Goal: Find specific page/section: Find specific page/section

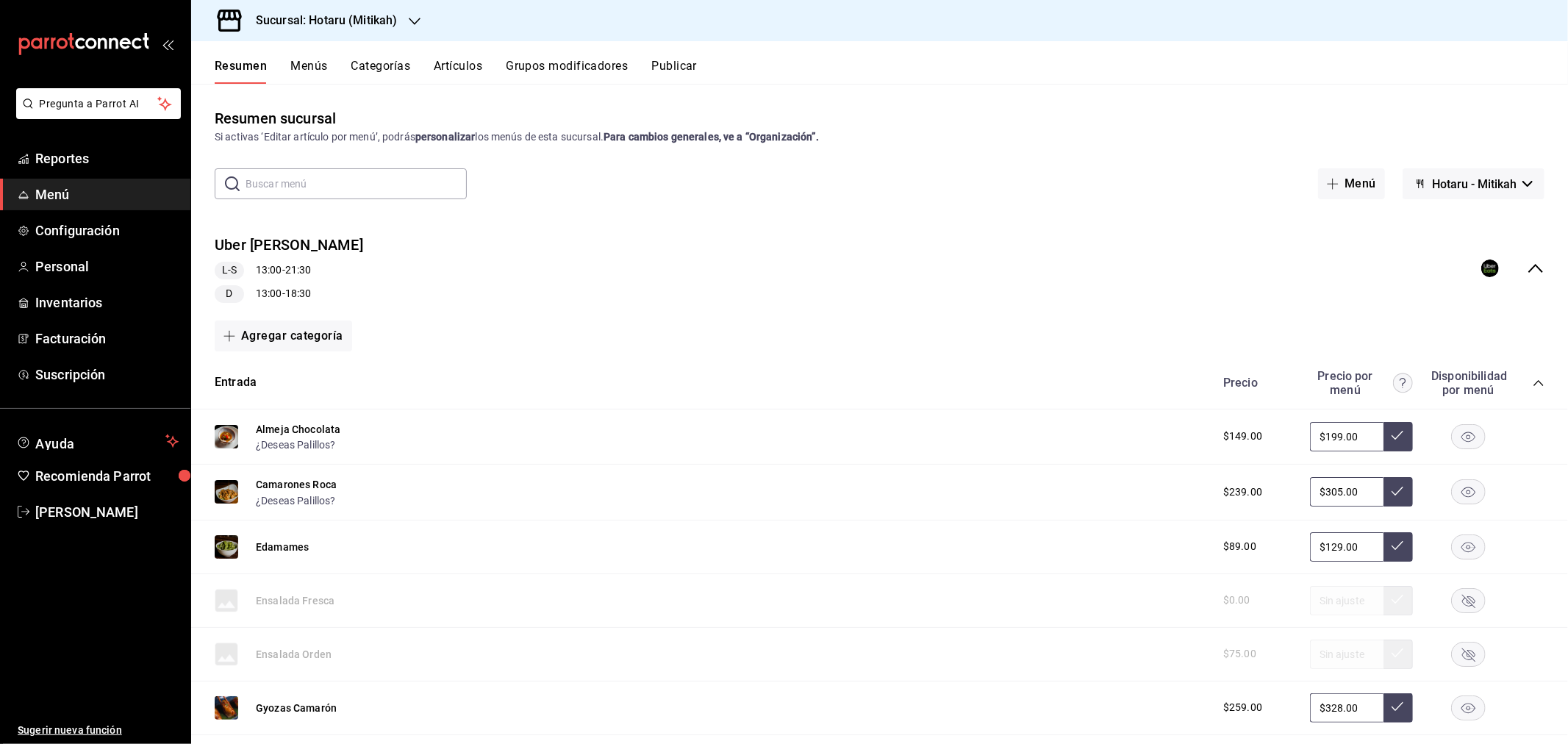
click at [325, 19] on h3 "Sucursal: Hotaru (Mitikah)" at bounding box center [321, 21] width 153 height 18
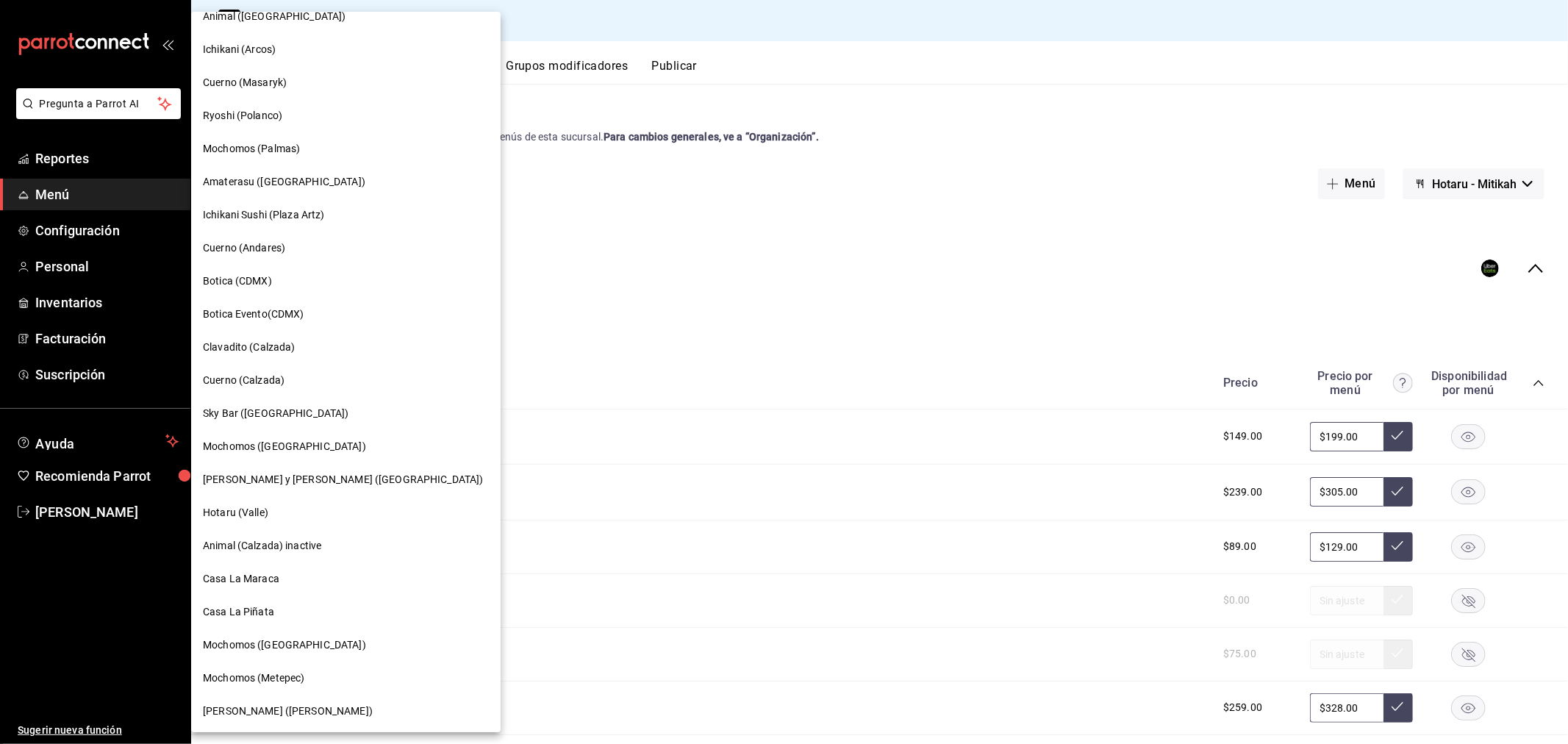
scroll to position [843, 0]
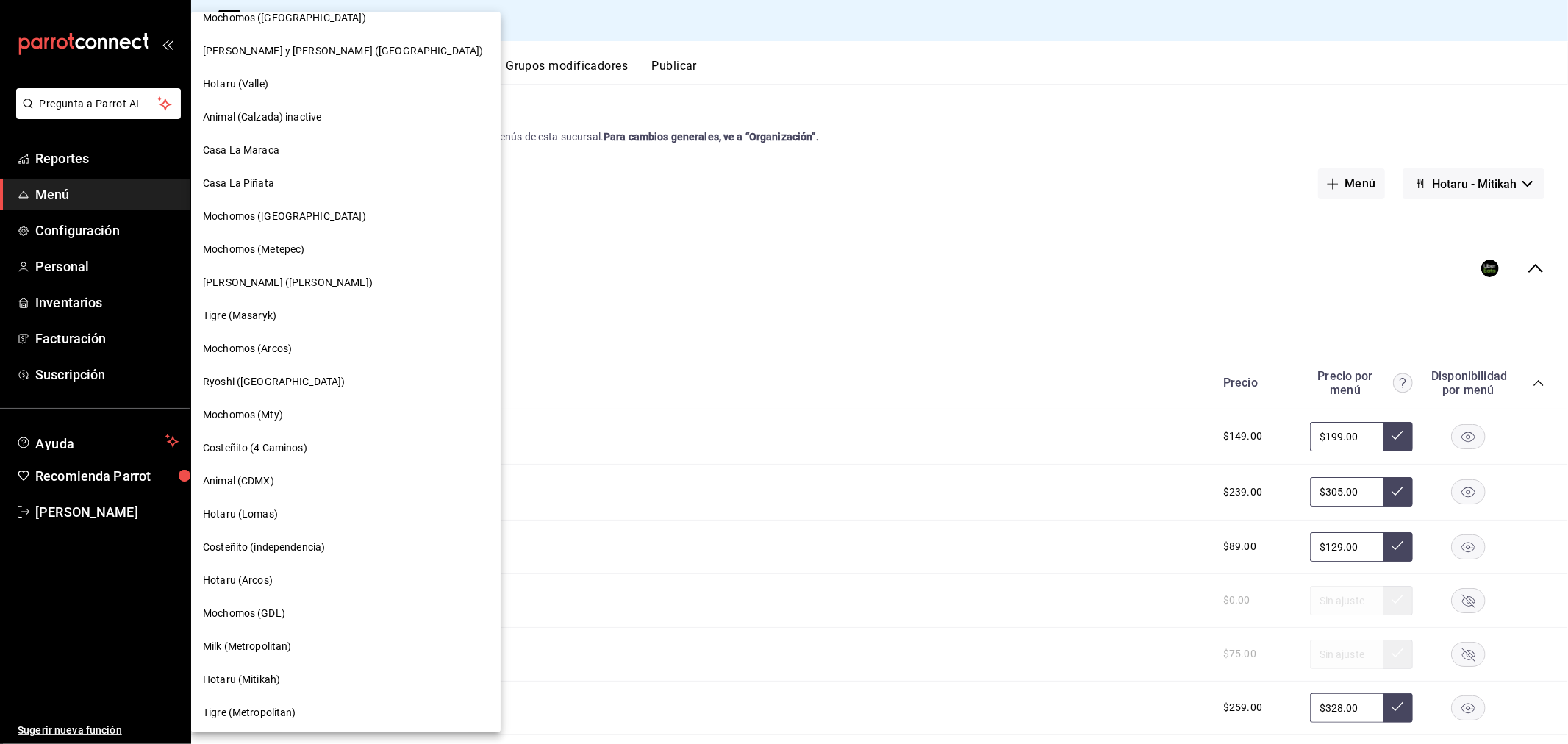
click at [266, 299] on div "Tigre (Masaryk)" at bounding box center [346, 315] width 310 height 33
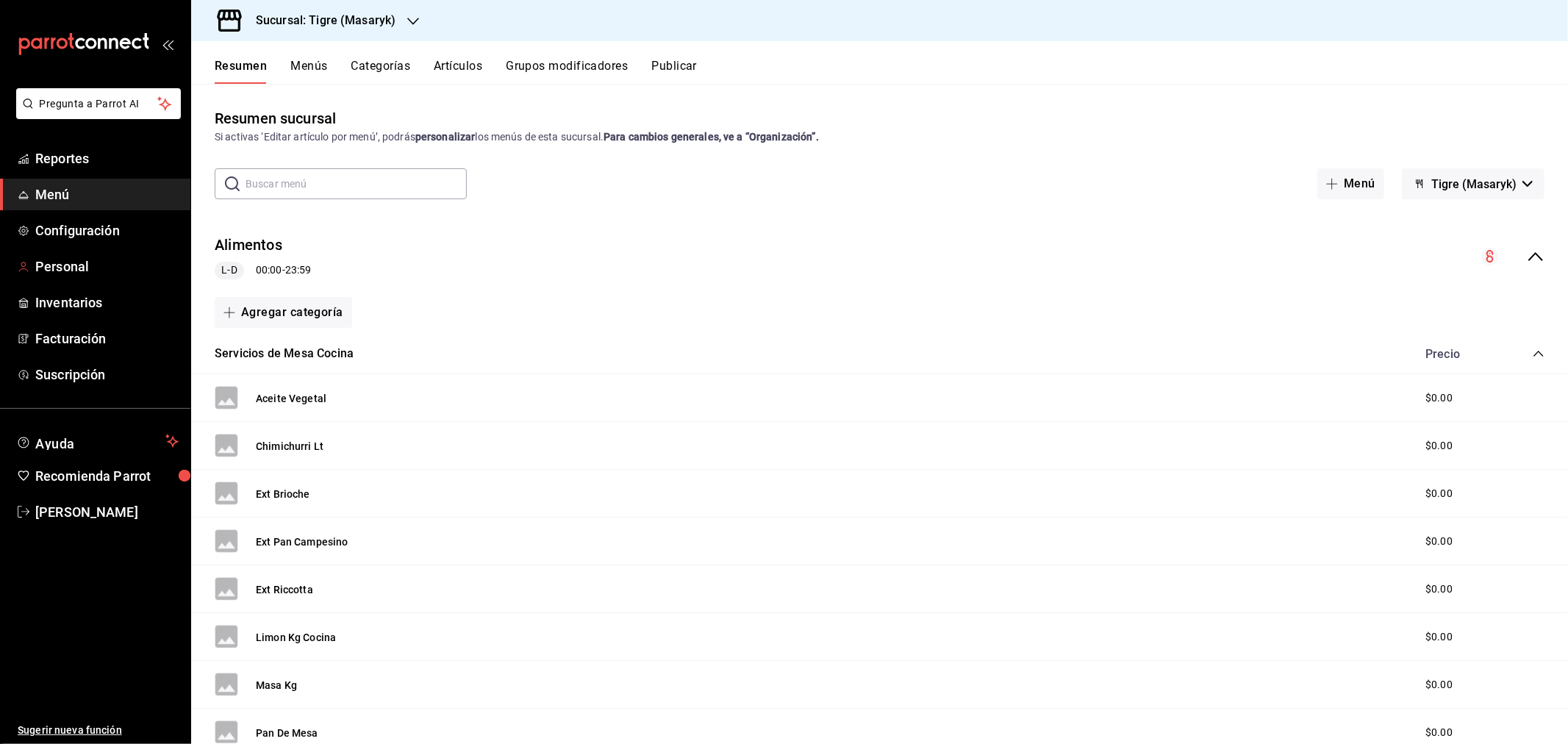
drag, startPoint x: 75, startPoint y: 259, endPoint x: 277, endPoint y: 153, distance: 228.1
click at [75, 259] on span "Personal" at bounding box center [106, 266] width 144 height 20
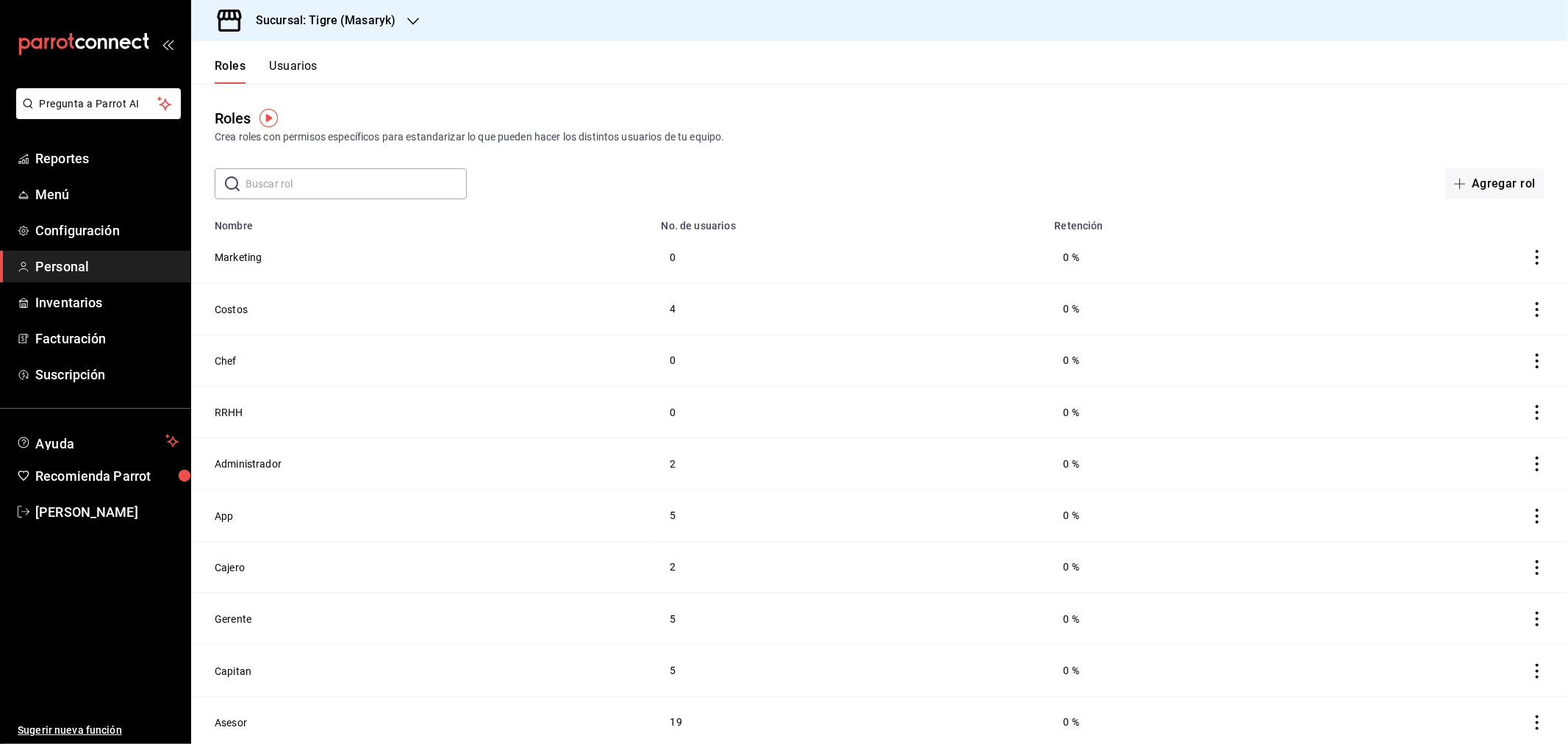
click at [297, 63] on button "Usuarios" at bounding box center [293, 71] width 48 height 25
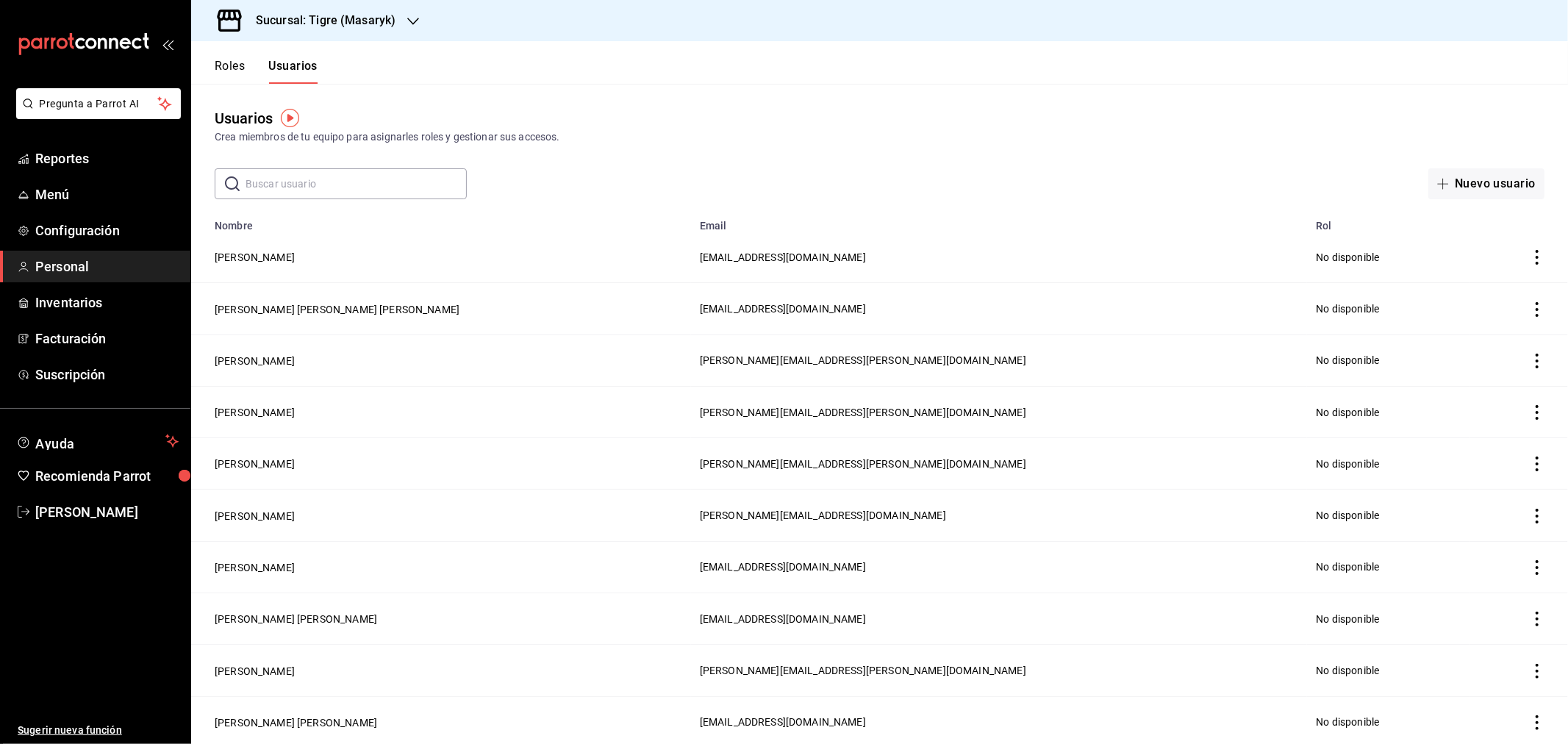
click at [300, 181] on input "text" at bounding box center [356, 184] width 221 height 30
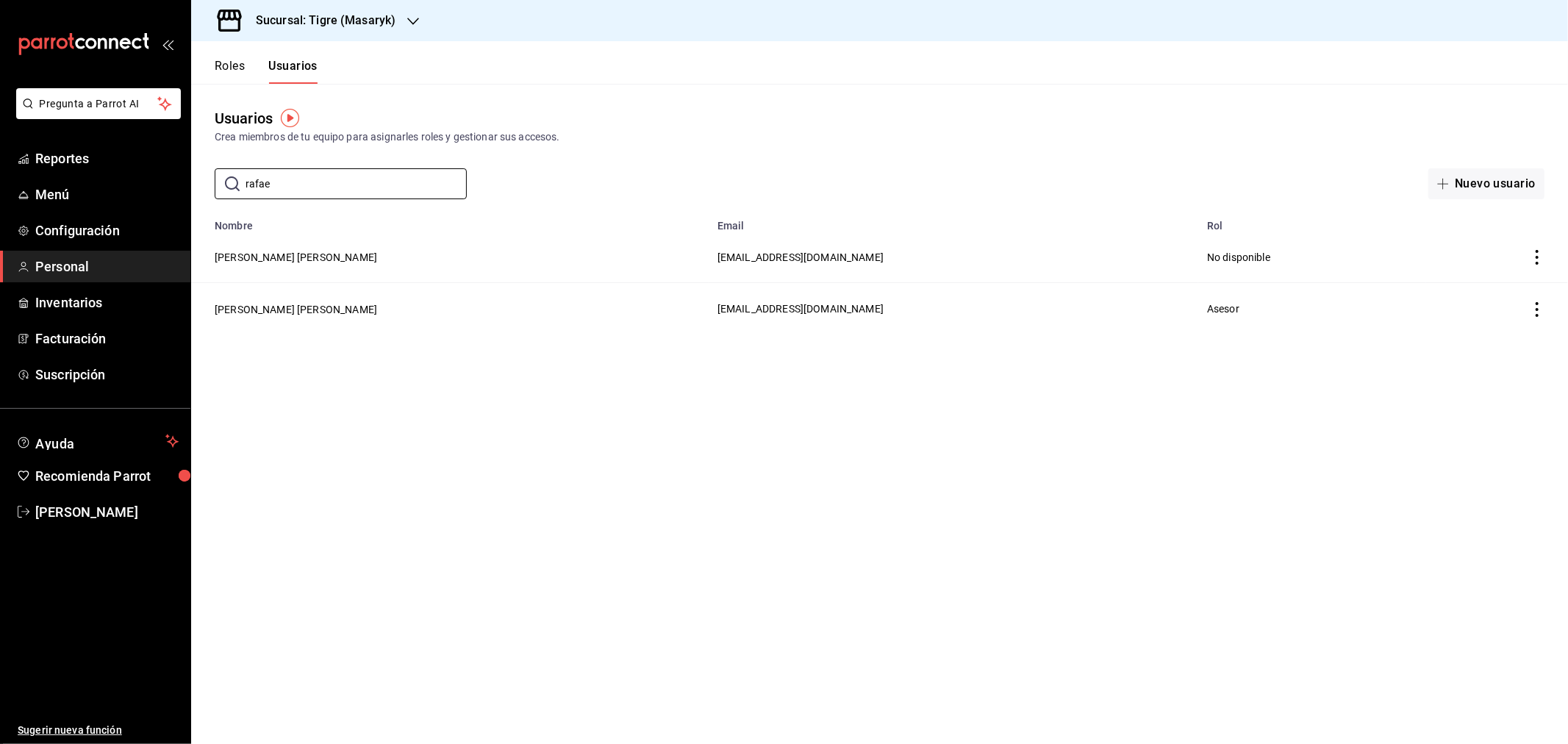
type input "rafae"
click at [266, 365] on main "Usuarios Crea miembros de tu equipo para asignarles roles y gestionar sus acces…" at bounding box center [880, 414] width 1377 height 660
click at [373, 16] on h3 "Sucursal: Tigre (Masaryk)" at bounding box center [320, 21] width 152 height 18
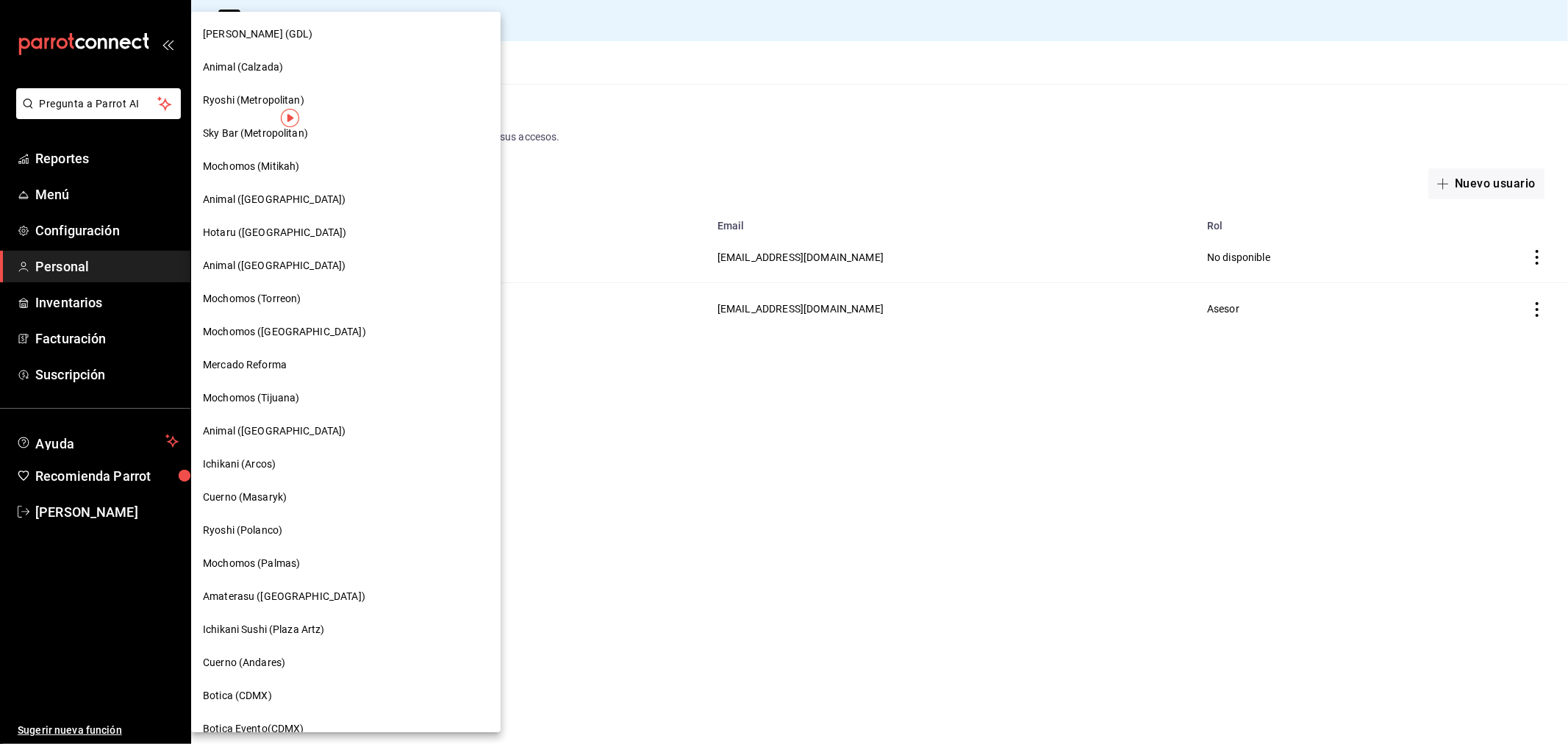
click at [313, 205] on div "Animal ([GEOGRAPHIC_DATA])" at bounding box center [346, 199] width 286 height 16
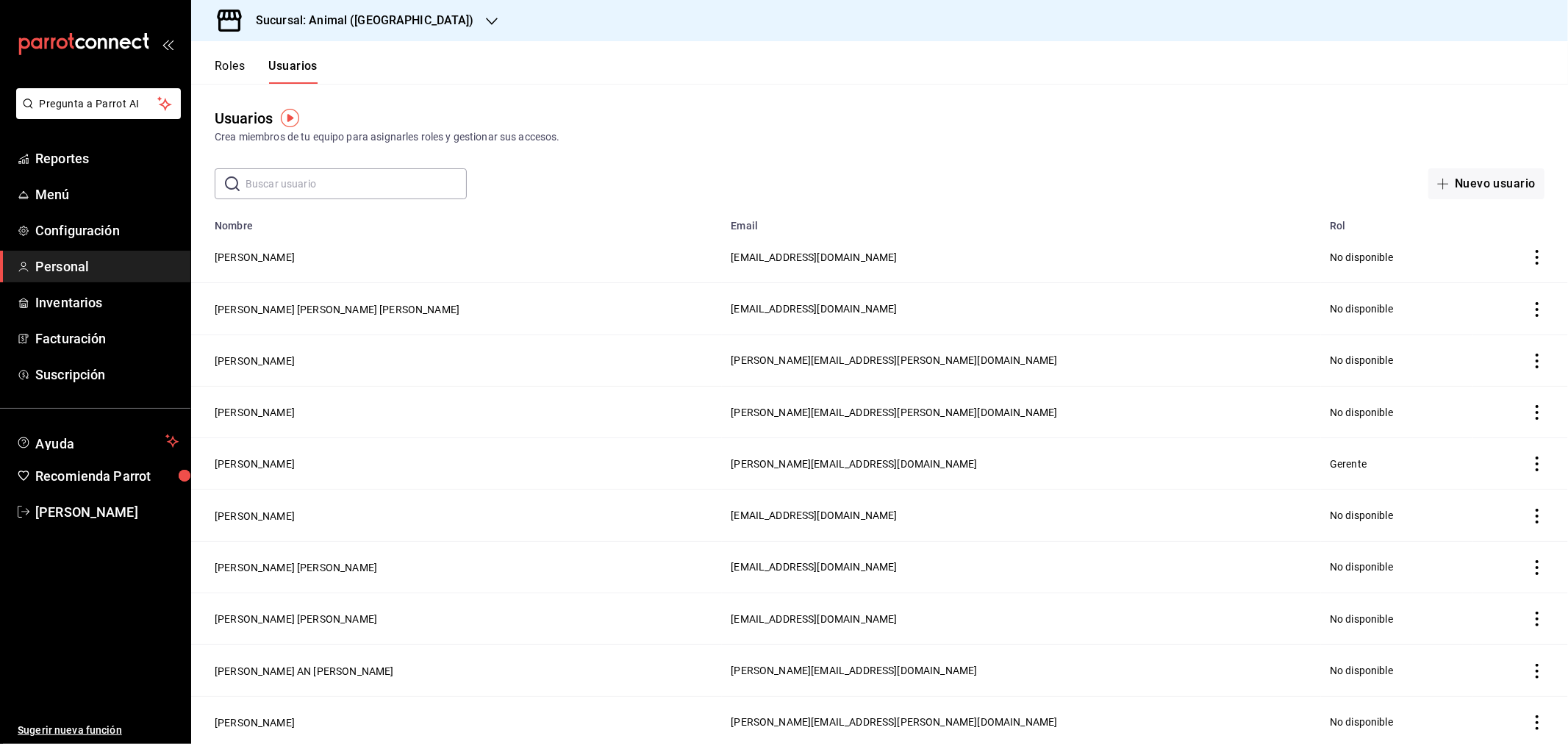
click at [295, 187] on input "text" at bounding box center [356, 184] width 221 height 30
click at [281, 185] on input "r" at bounding box center [356, 184] width 221 height 30
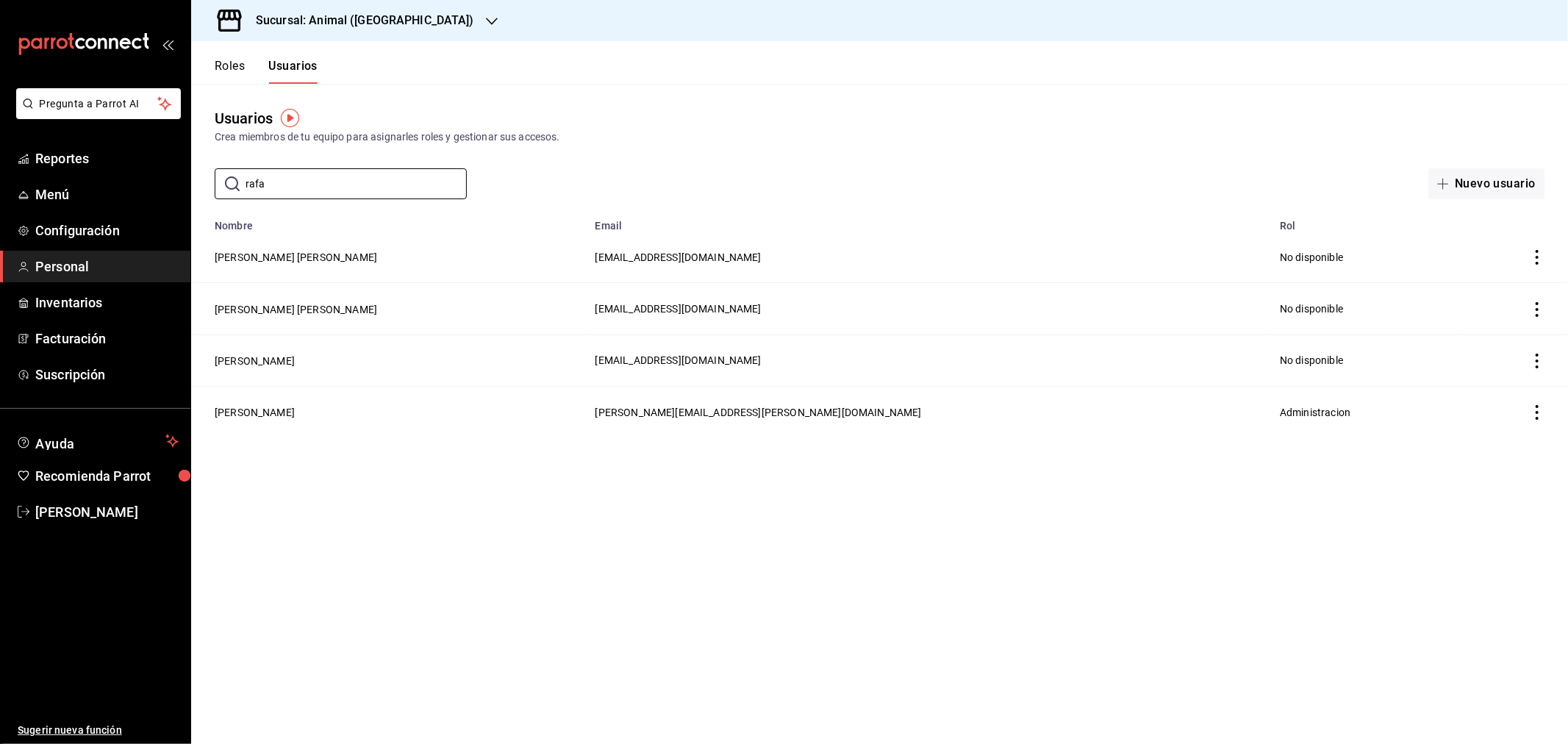
type input "rafa"
click at [280, 513] on main "Usuarios Crea miembros de tu equipo para asignarles roles y gestionar sus acces…" at bounding box center [880, 414] width 1377 height 660
click at [328, 25] on h3 "Sucursal: Animal ([GEOGRAPHIC_DATA])" at bounding box center [359, 21] width 230 height 18
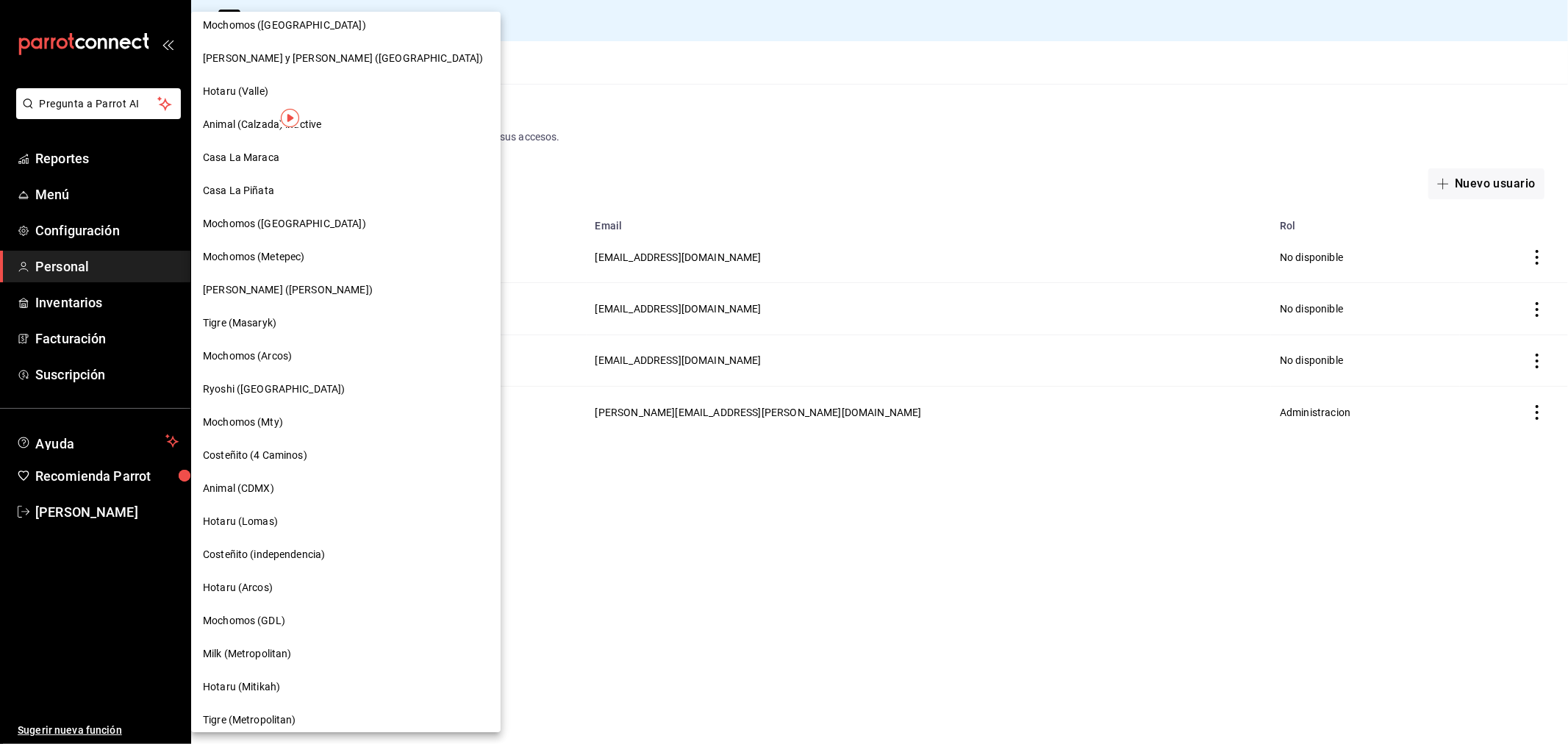
scroll to position [843, 0]
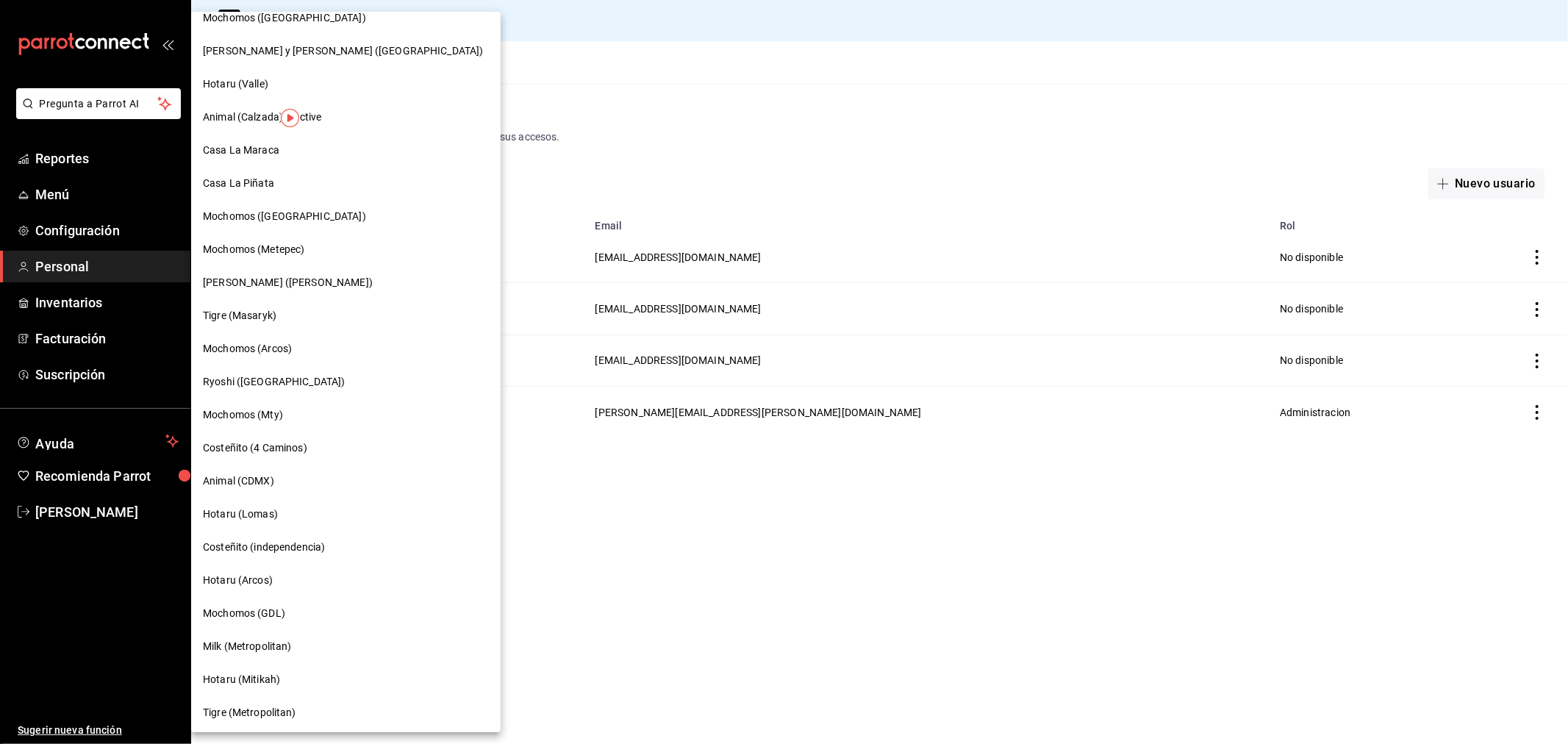
click at [249, 316] on span "Tigre (Masaryk)" at bounding box center [240, 315] width 74 height 16
